Goal: Navigation & Orientation: Find specific page/section

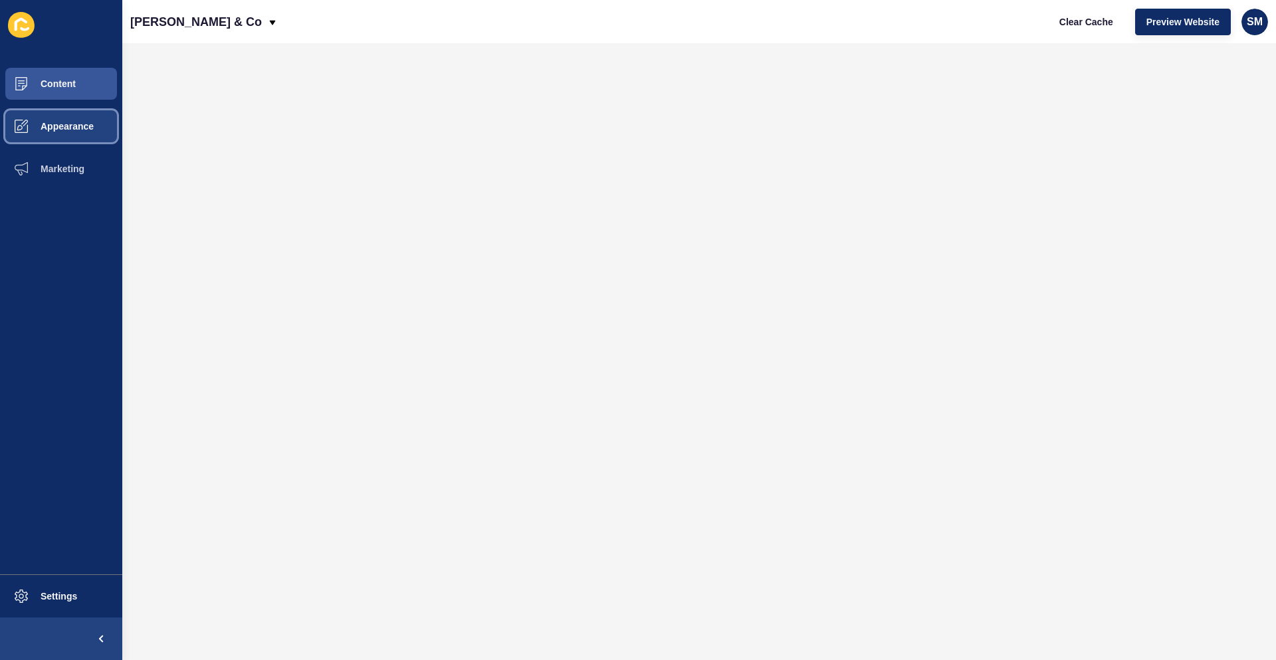
click at [58, 126] on span "Appearance" at bounding box center [46, 126] width 96 height 11
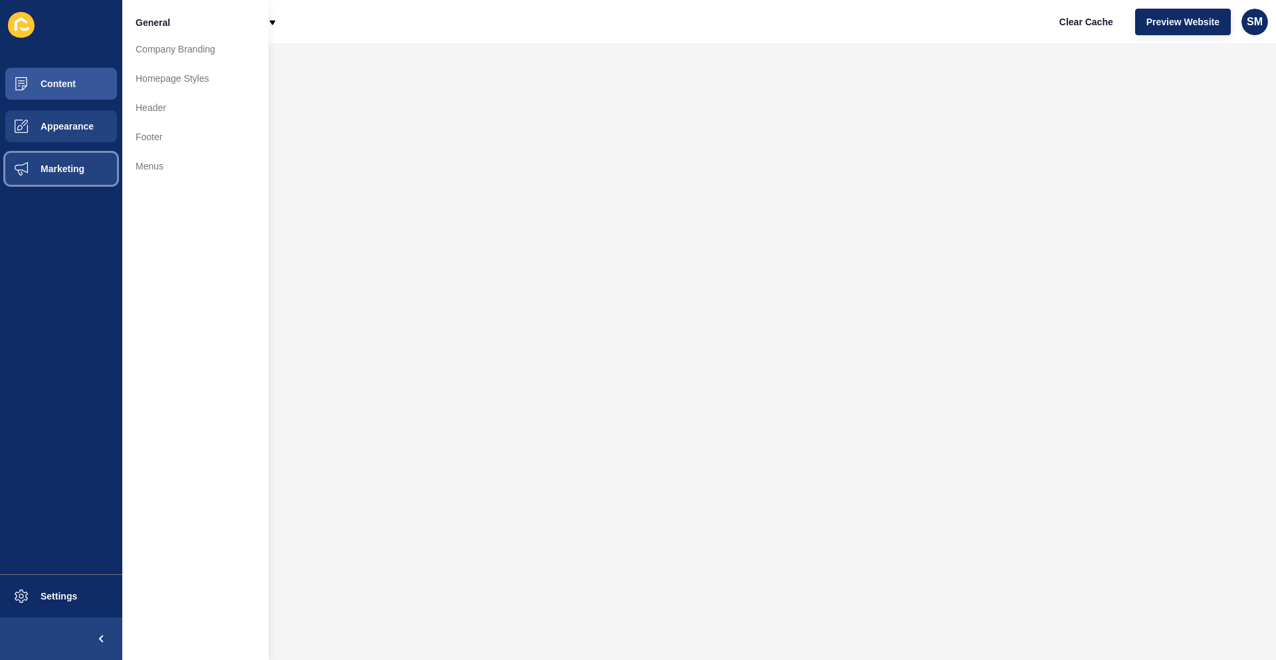
click at [49, 161] on button "Marketing" at bounding box center [61, 169] width 122 height 43
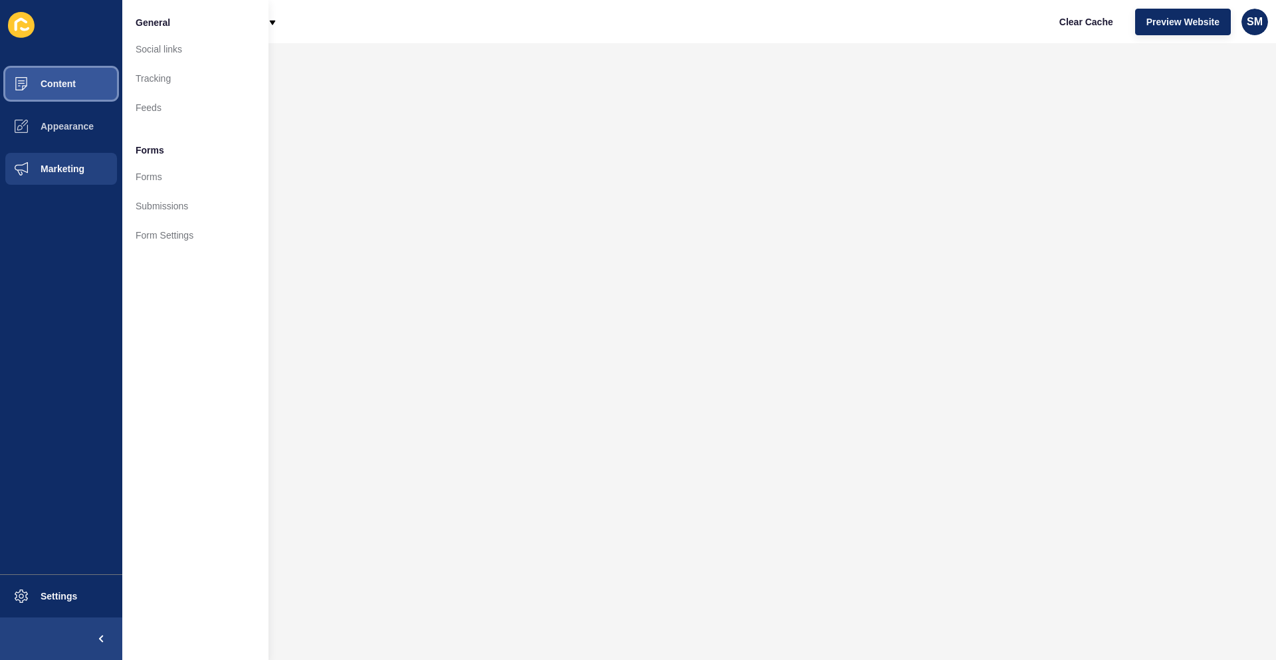
click at [66, 82] on span "Content" at bounding box center [37, 83] width 78 height 11
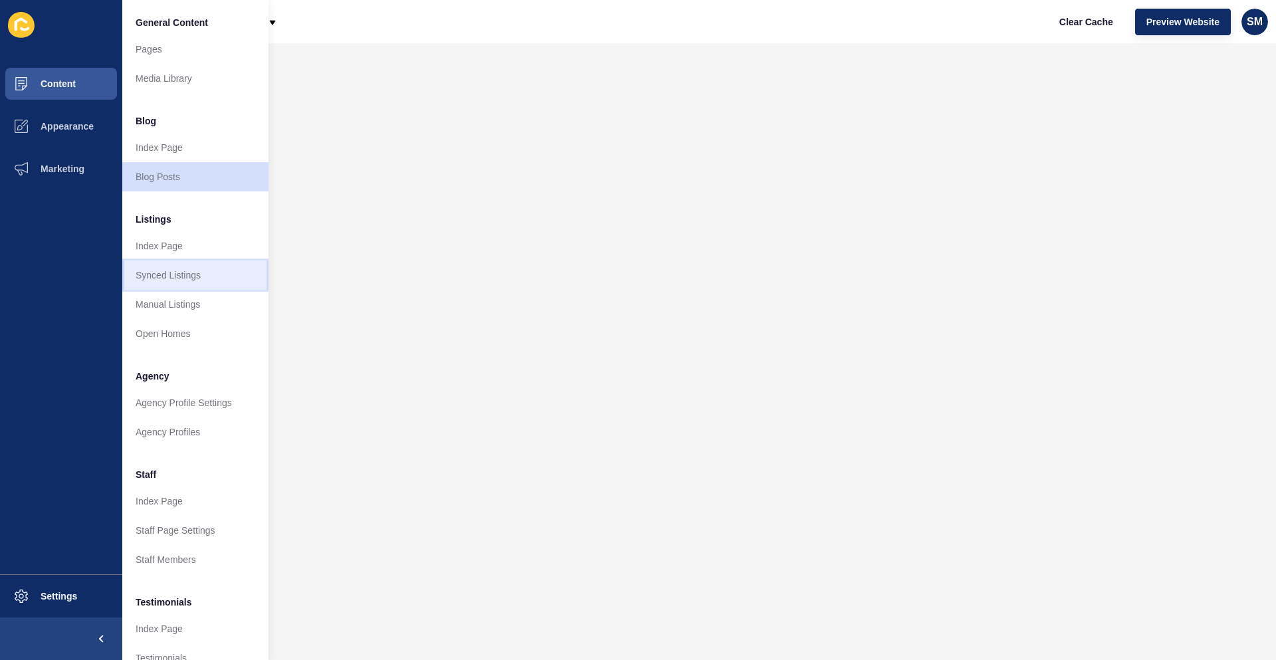
click at [173, 272] on link "Synced Listings" at bounding box center [195, 274] width 146 height 29
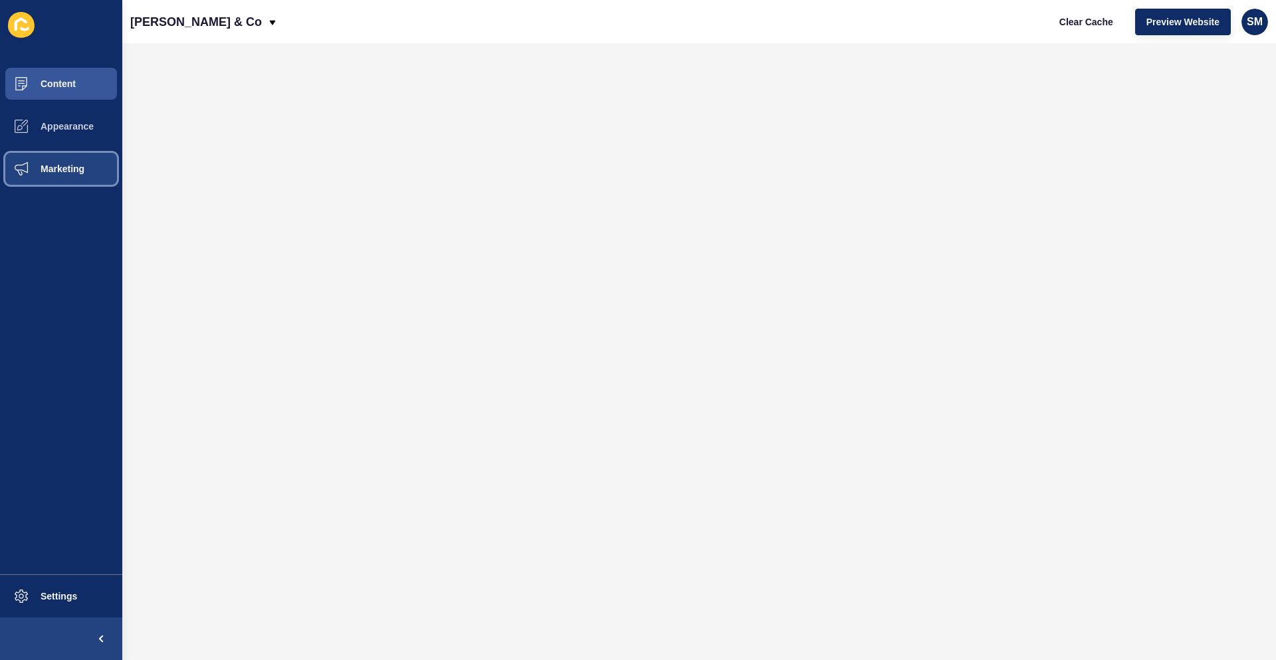
click at [61, 165] on span "Marketing" at bounding box center [41, 168] width 86 height 11
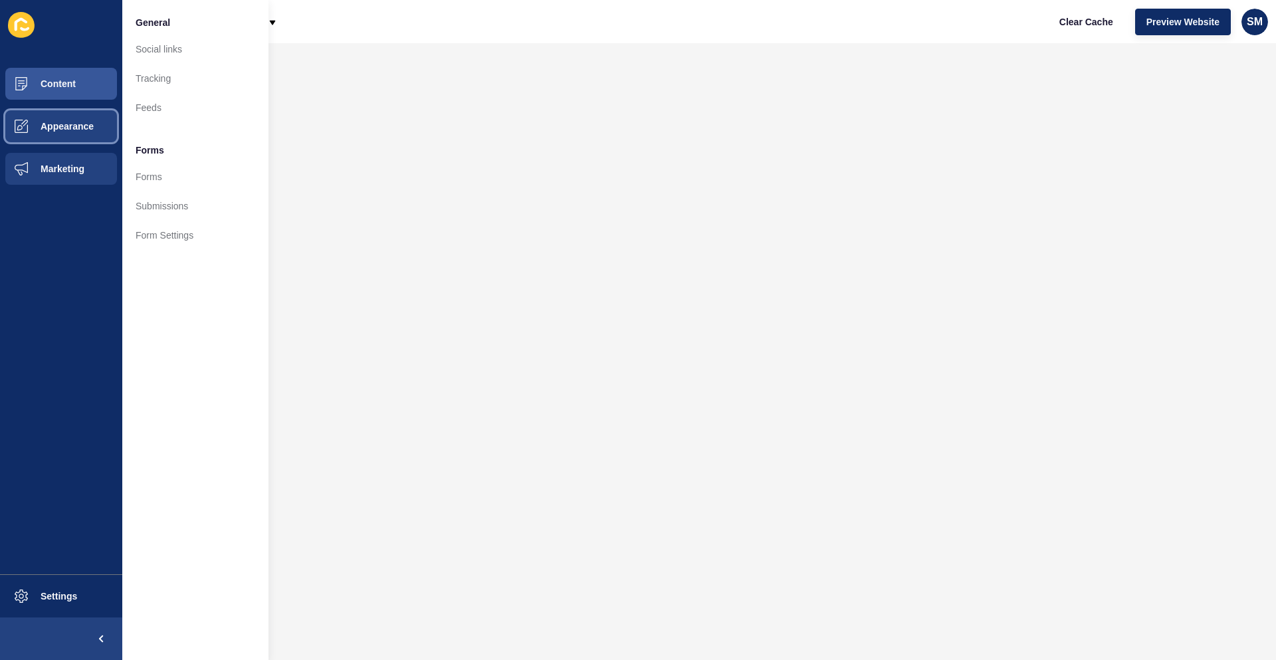
click at [61, 127] on span "Appearance" at bounding box center [46, 126] width 96 height 11
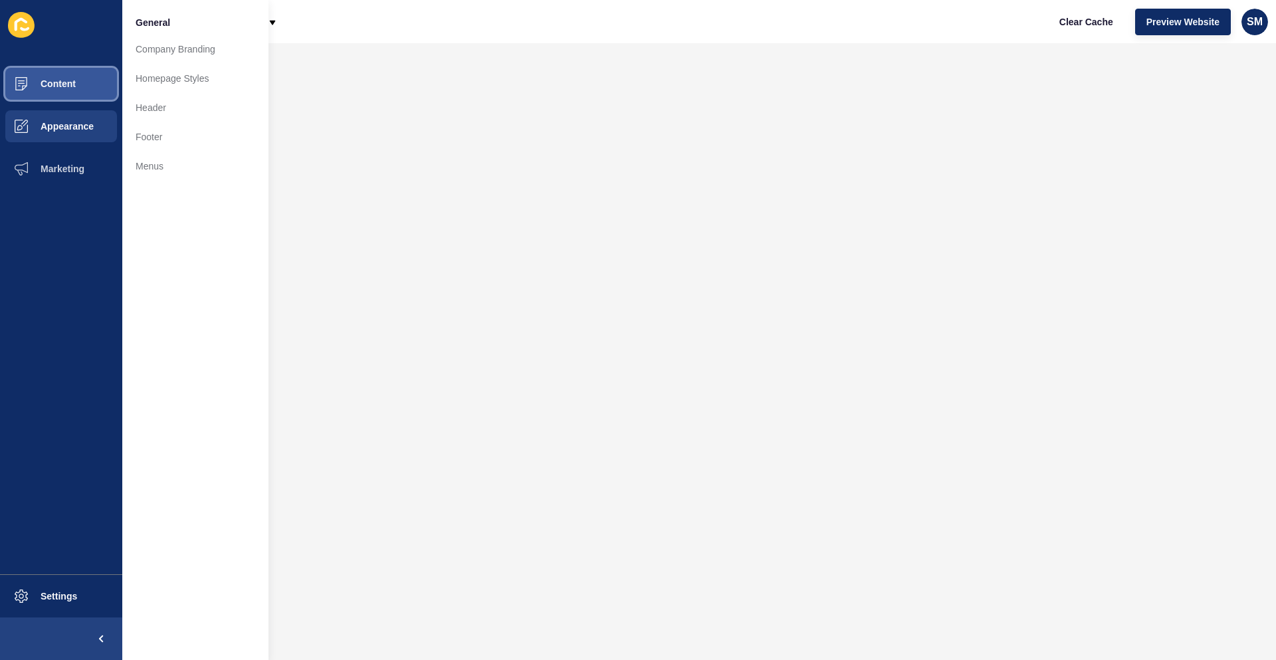
click at [76, 80] on button "Content" at bounding box center [61, 83] width 122 height 43
